Goal: Transaction & Acquisition: Purchase product/service

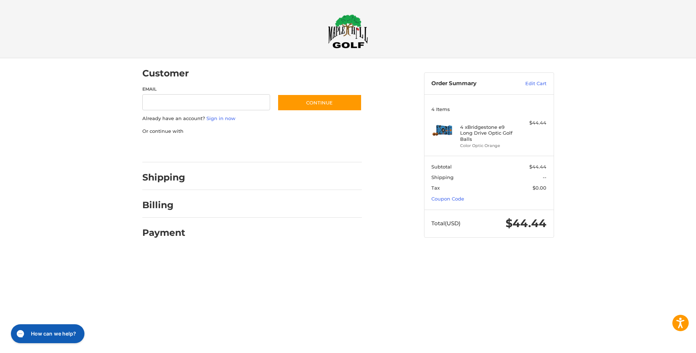
click at [633, 252] on div at bounding box center [348, 252] width 696 height 0
click at [485, 252] on div at bounding box center [348, 252] width 696 height 0
click at [0, 252] on div at bounding box center [0, 252] width 0 height 0
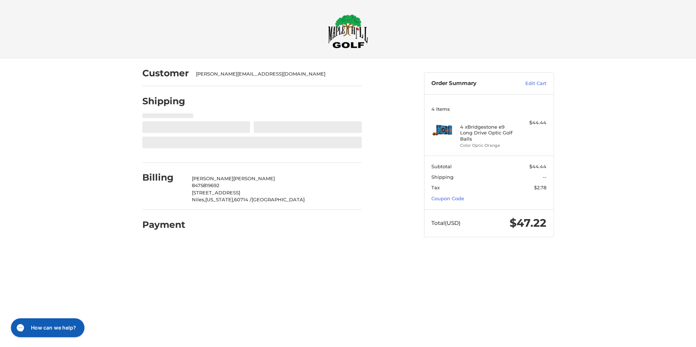
select select "**"
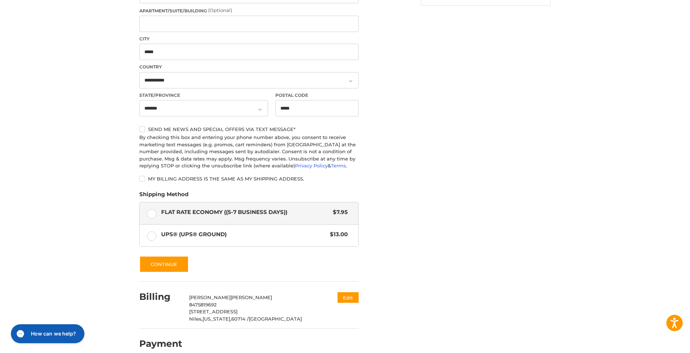
scroll to position [230, 0]
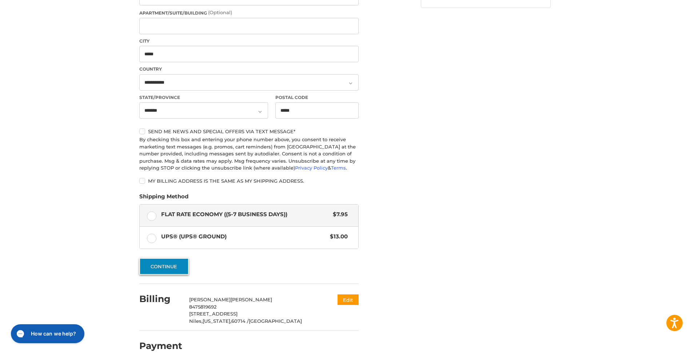
click at [173, 268] on button "Continue" at bounding box center [163, 266] width 49 height 17
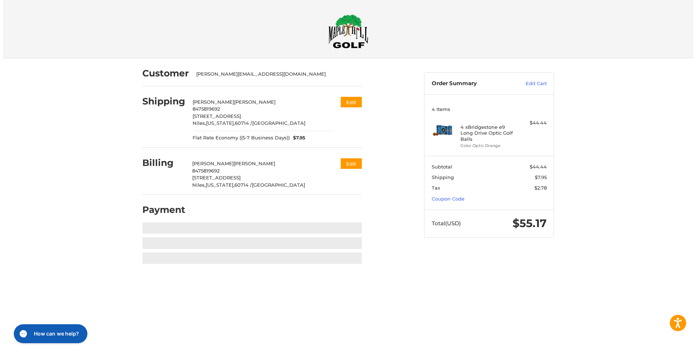
scroll to position [0, 0]
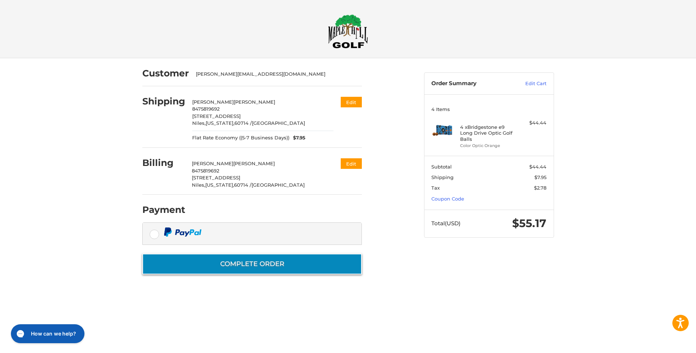
click at [263, 258] on button "Complete order" at bounding box center [251, 264] width 219 height 21
